Goal: Use online tool/utility: Use online tool/utility

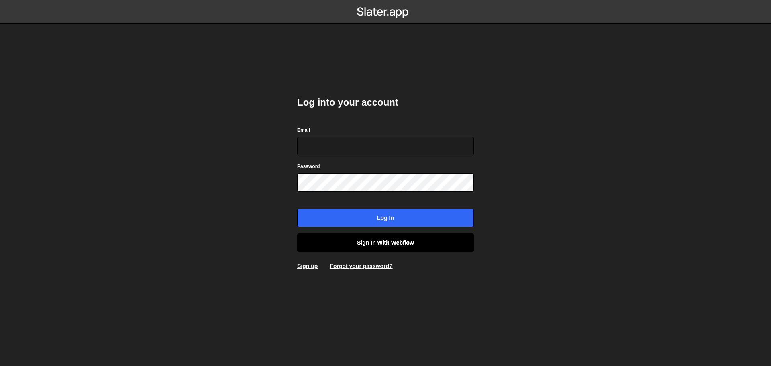
click at [378, 241] on link "Sign in with Webflow" at bounding box center [385, 242] width 177 height 18
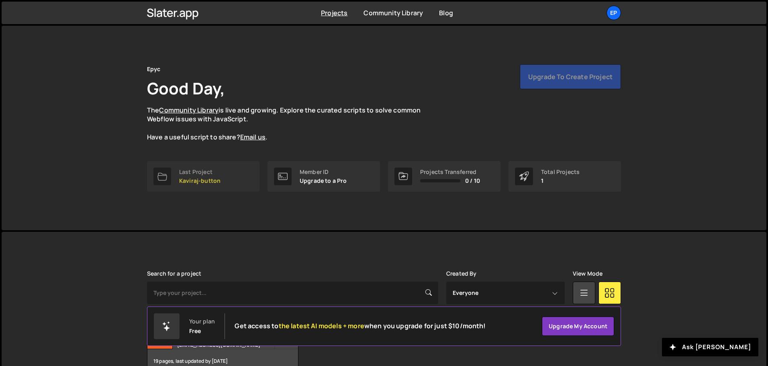
click at [218, 172] on div "Last Project" at bounding box center [199, 172] width 41 height 6
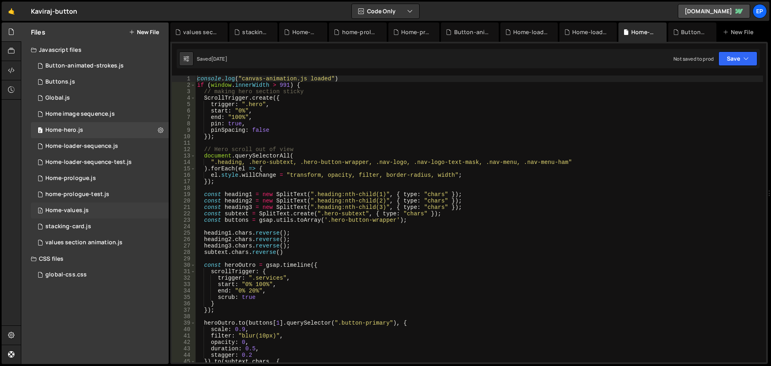
click at [92, 208] on div "2 Home-values.js 0" at bounding box center [100, 210] width 138 height 16
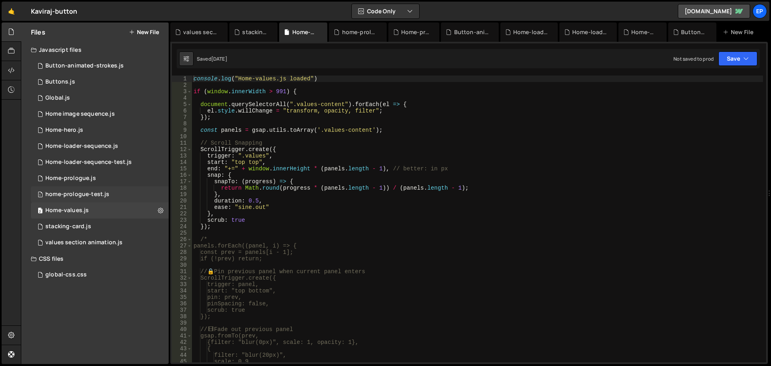
click at [73, 189] on div "1 home-prologue-test.js 0" at bounding box center [100, 194] width 138 height 16
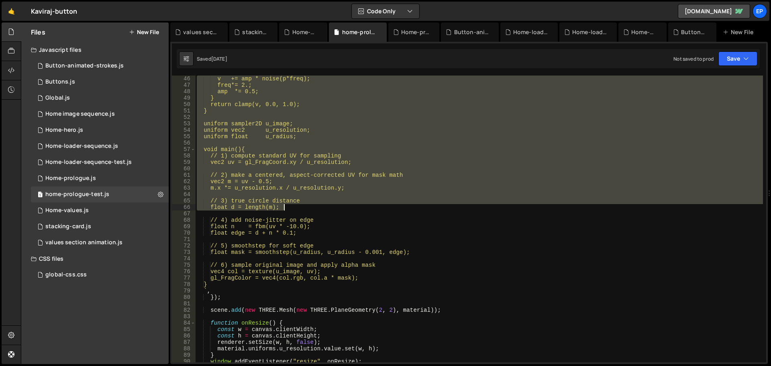
scroll to position [289, 0]
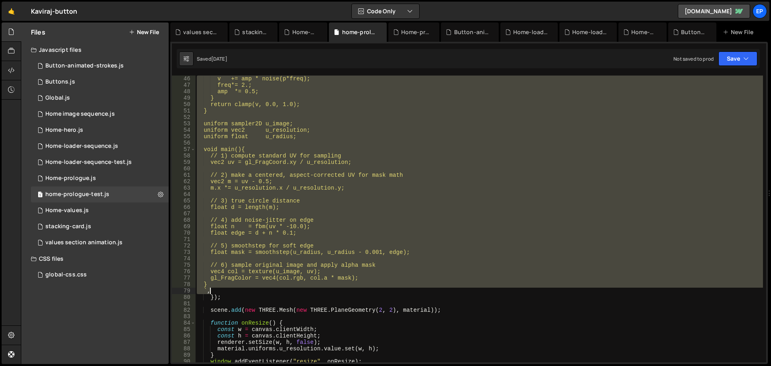
drag, startPoint x: 208, startPoint y: 139, endPoint x: 367, endPoint y: 292, distance: 220.4
click at [367, 292] on div "v += amp * noise(p*freq); freq*= 2.; amp *= 0.5; } return clamp(v, 0.0, 1.0); }…" at bounding box center [479, 225] width 568 height 300
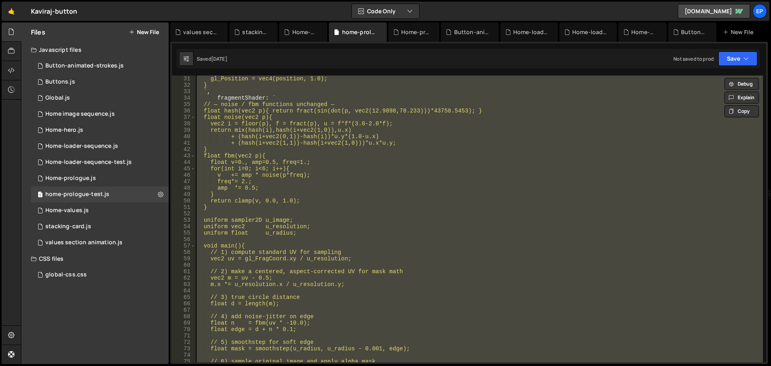
scroll to position [145, 0]
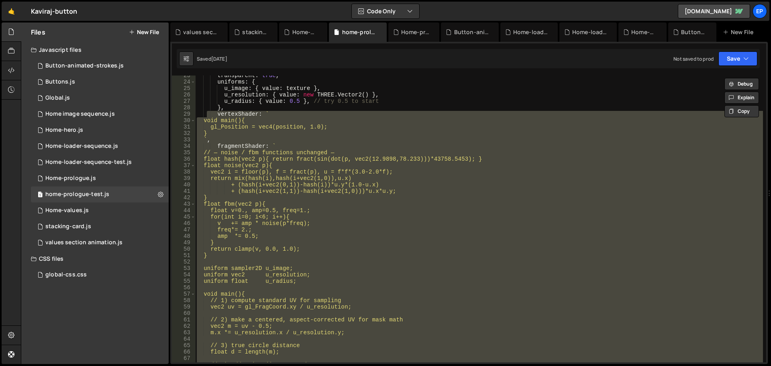
click at [283, 256] on div "transparent : true , uniforms : { u_image : { value : texture } , u_resolution …" at bounding box center [479, 218] width 568 height 287
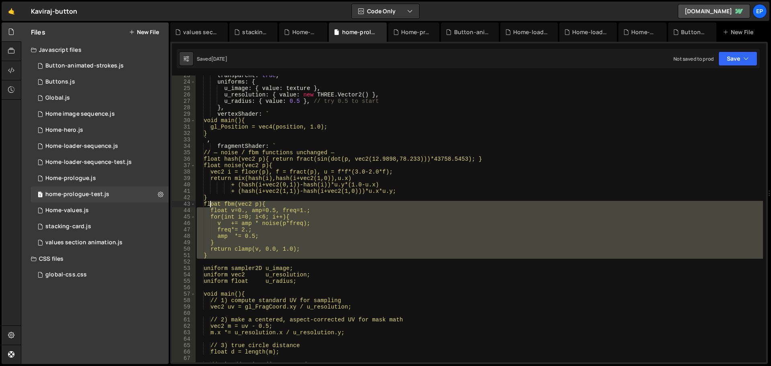
drag, startPoint x: 218, startPoint y: 259, endPoint x: 211, endPoint y: 205, distance: 54.3
click at [211, 205] on div "transparent : true , uniforms : { u_image : { value : texture } , u_resolution …" at bounding box center [479, 222] width 568 height 300
paste textarea "}"
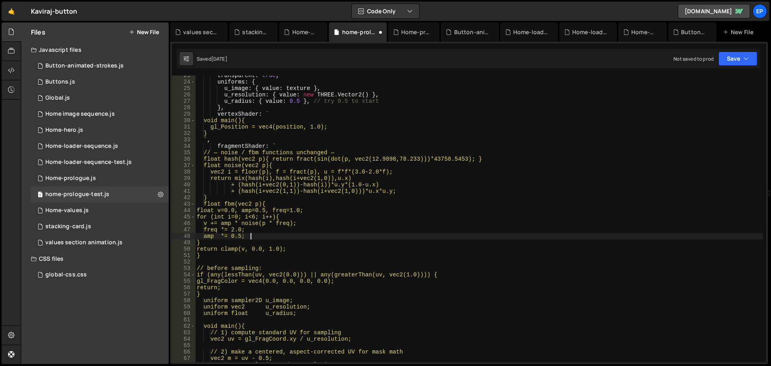
click at [395, 234] on div "transparent : true , uniforms : { u_image : { value : texture } , u_resolution …" at bounding box center [479, 222] width 568 height 300
click at [395, 233] on div "transparent : true , uniforms : { u_image : { value : texture } , u_resolution …" at bounding box center [479, 222] width 568 height 300
click at [338, 248] on div "transparent : true , uniforms : { u_image : { value : texture } , u_resolution …" at bounding box center [479, 222] width 568 height 300
type textarea "}"
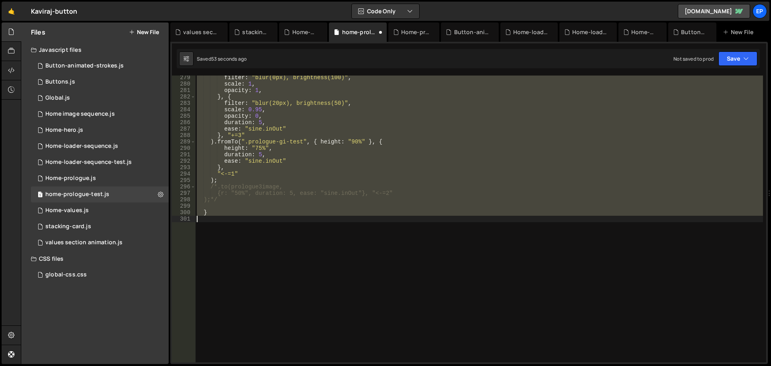
click at [338, 248] on div "filter : "blur(0px), brightness(100)" , scale : 1 , opacity : 1 , } , { filter …" at bounding box center [479, 218] width 568 height 287
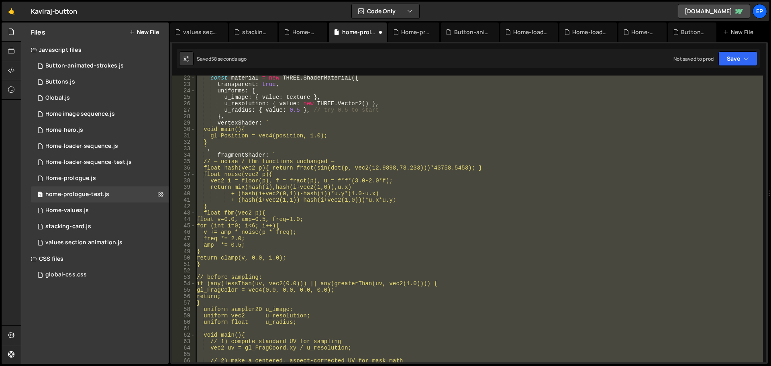
scroll to position [112, 0]
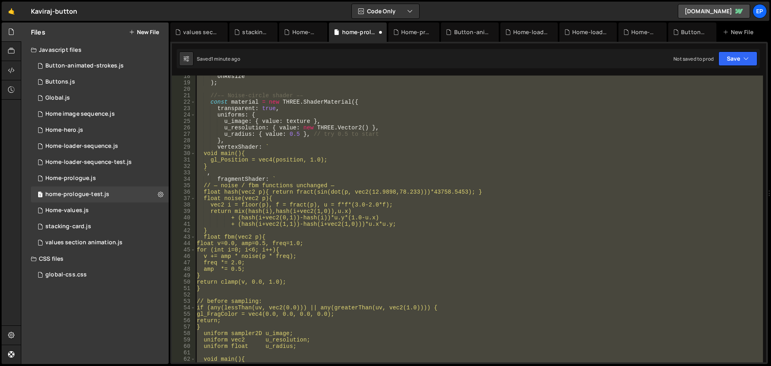
click at [338, 248] on div "onResize ) ; //–– Noise-circle shader –– const material = new THREE . ShaderMat…" at bounding box center [479, 218] width 568 height 287
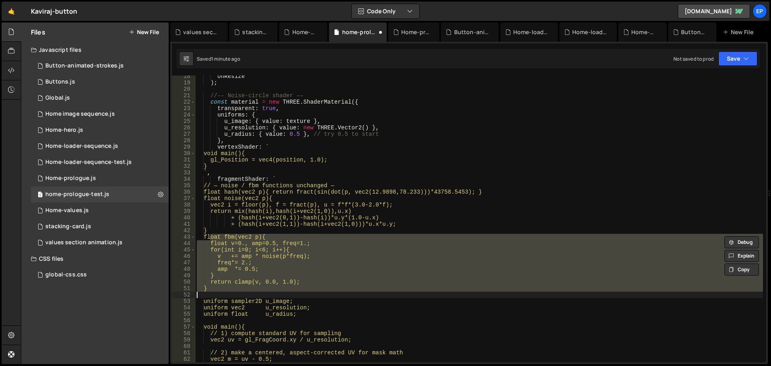
click at [338, 248] on div "onResize ) ; //–– Noise-circle shader –– const material = new THREE . ShaderMat…" at bounding box center [479, 218] width 568 height 287
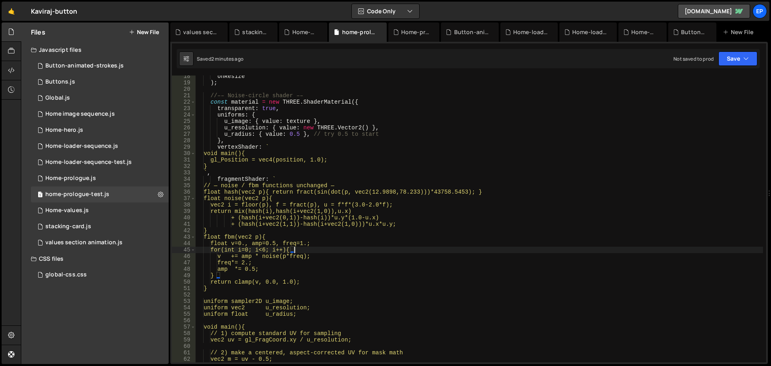
click at [355, 245] on div "onResize ) ; //–– Noise-circle shader –– const material = new THREE . ShaderMat…" at bounding box center [479, 223] width 568 height 300
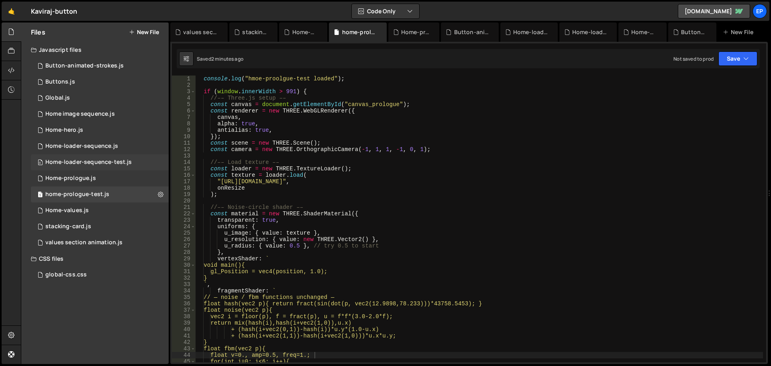
click at [100, 164] on div "Home-loader-sequence-test.js" at bounding box center [88, 162] width 86 height 7
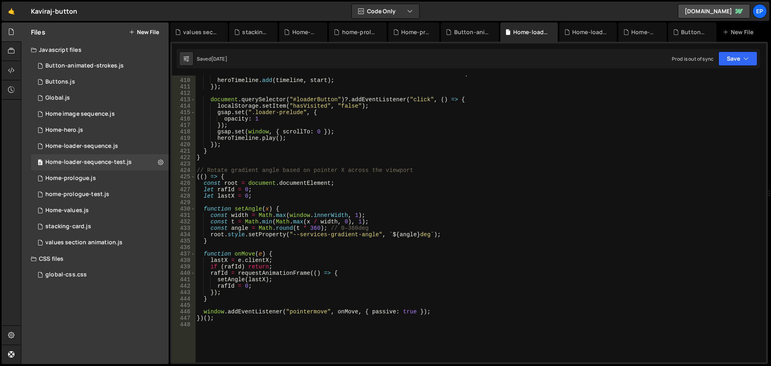
scroll to position [2674, 0]
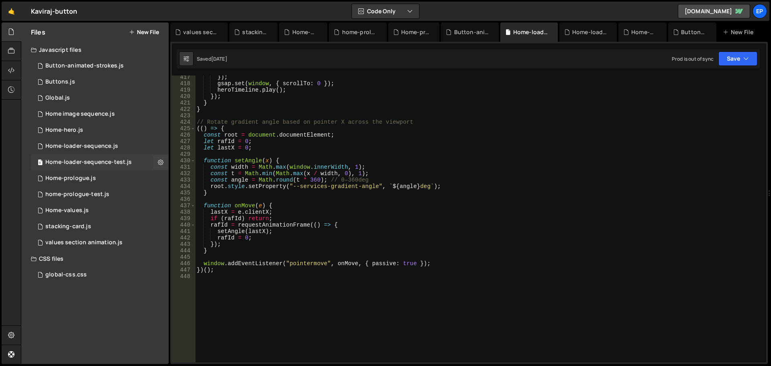
click at [111, 163] on div "Home-loader-sequence-test.js" at bounding box center [88, 162] width 86 height 7
click at [95, 196] on div "home-prologue-test.js" at bounding box center [77, 194] width 64 height 7
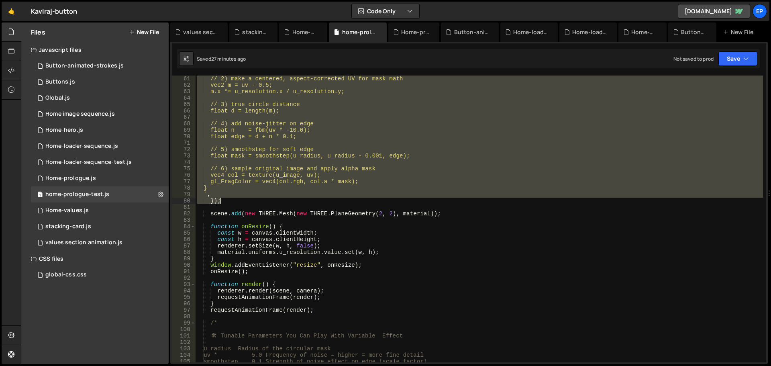
scroll to position [385, 0]
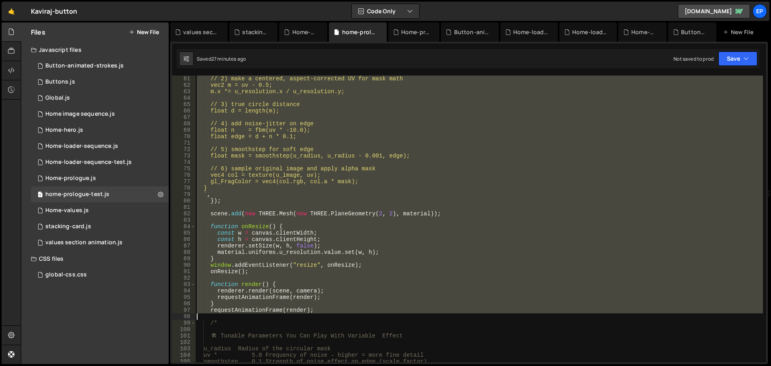
drag, startPoint x: 209, startPoint y: 100, endPoint x: 451, endPoint y: 314, distance: 322.9
click at [451, 314] on div "// 2) make a centered, aspect-corrected UV for mask math vec2 m = uv - 0.5; m.x…" at bounding box center [479, 225] width 568 height 300
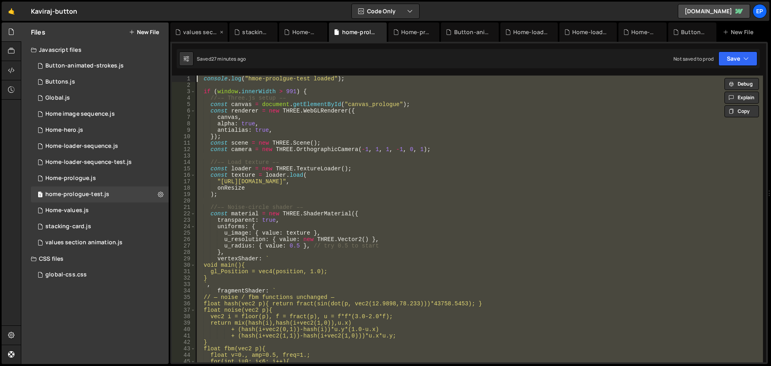
scroll to position [0, 0]
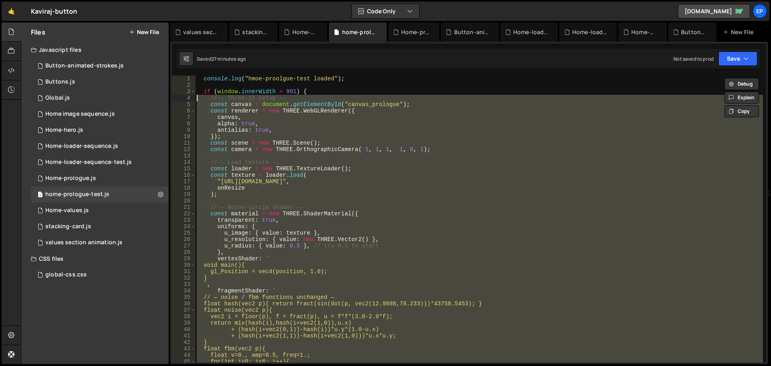
drag, startPoint x: 212, startPoint y: 205, endPoint x: 188, endPoint y: 98, distance: 109.3
click at [188, 98] on div "requestAnimationFrame(render); 1 2 3 4 5 6 7 8 9 10 11 12 13 14 15 16 17 18 19 …" at bounding box center [469, 218] width 594 height 287
click at [313, 312] on div "console . log ( "hmoe-proolgue-test loaded" ) ; if ( window . innerWidth > 991 …" at bounding box center [479, 218] width 568 height 287
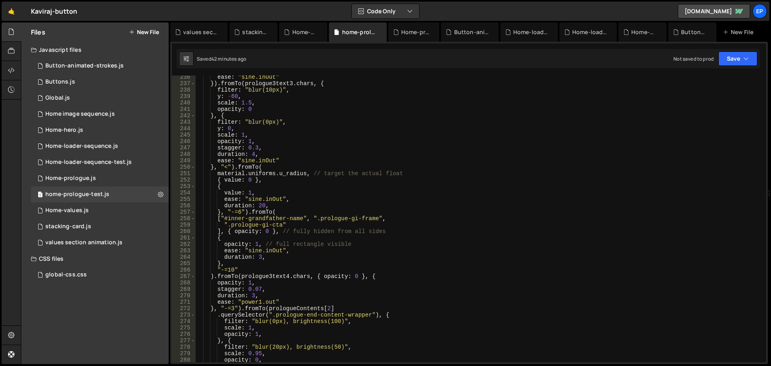
scroll to position [1494, 0]
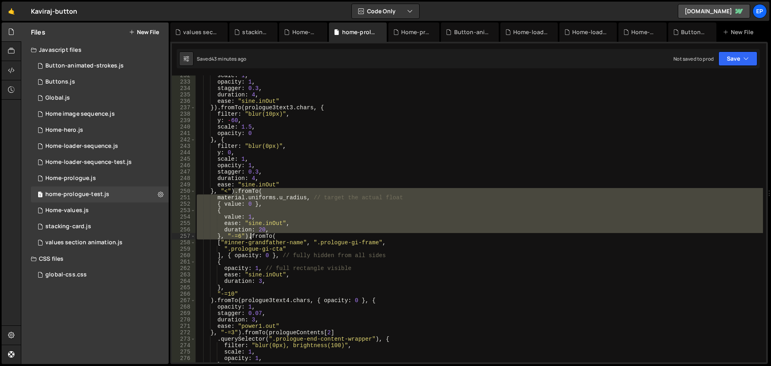
drag, startPoint x: 233, startPoint y: 189, endPoint x: 251, endPoint y: 235, distance: 49.4
click at [251, 235] on div "scale : 1 , opacity : 1 , stagger : 0.3 , duration : 4 , ease : "sine.inOut" })…" at bounding box center [479, 222] width 568 height 300
type textarea "duration: 20, }, "-=6").fromTo("
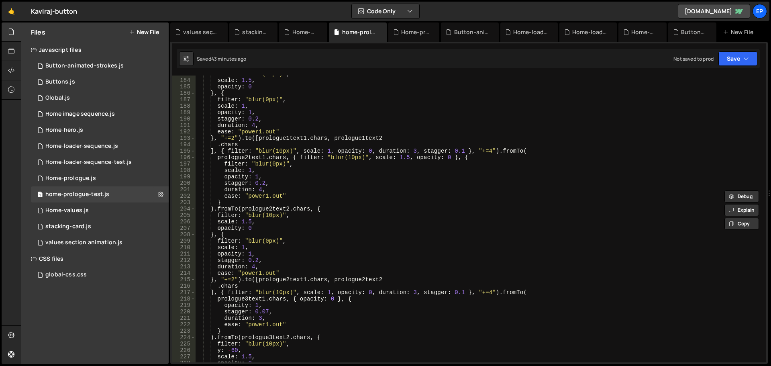
scroll to position [1156, 0]
